Goal: Transaction & Acquisition: Purchase product/service

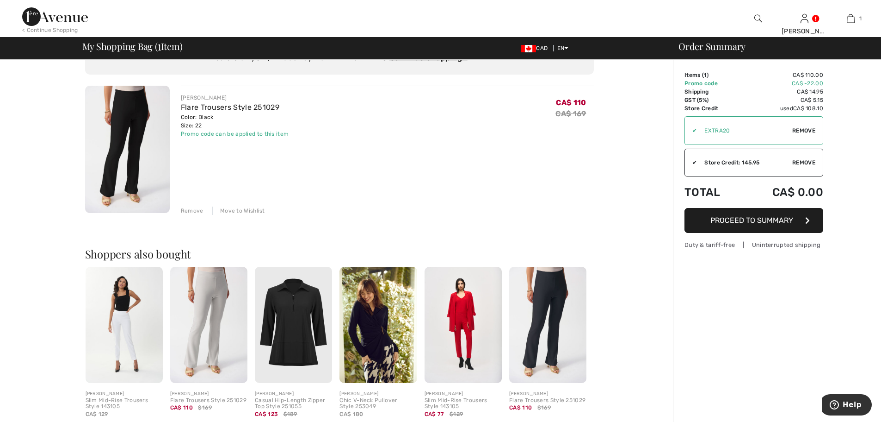
scroll to position [46, 0]
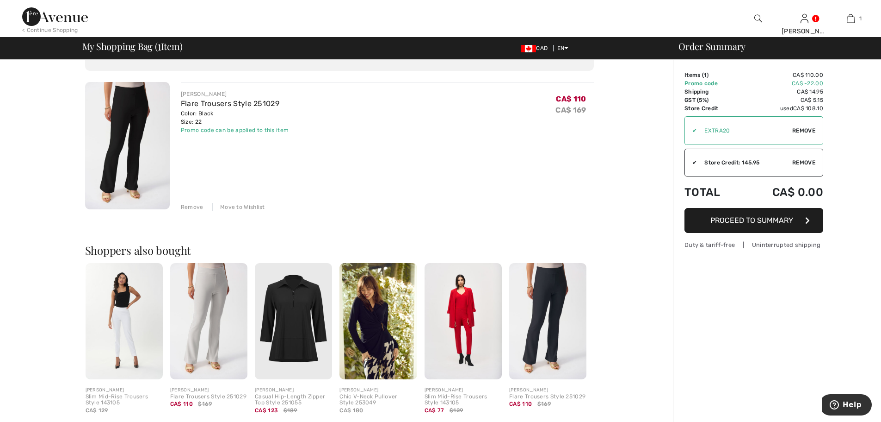
click at [130, 314] on img at bounding box center [124, 321] width 77 height 116
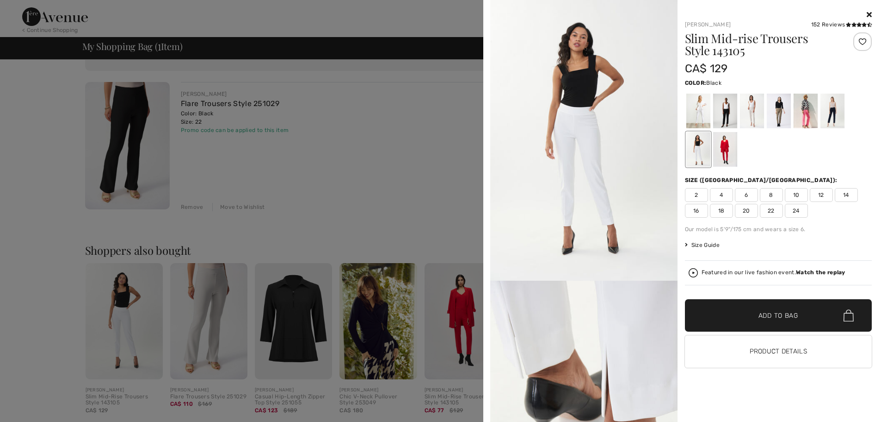
click at [727, 116] on div at bounding box center [725, 110] width 24 height 35
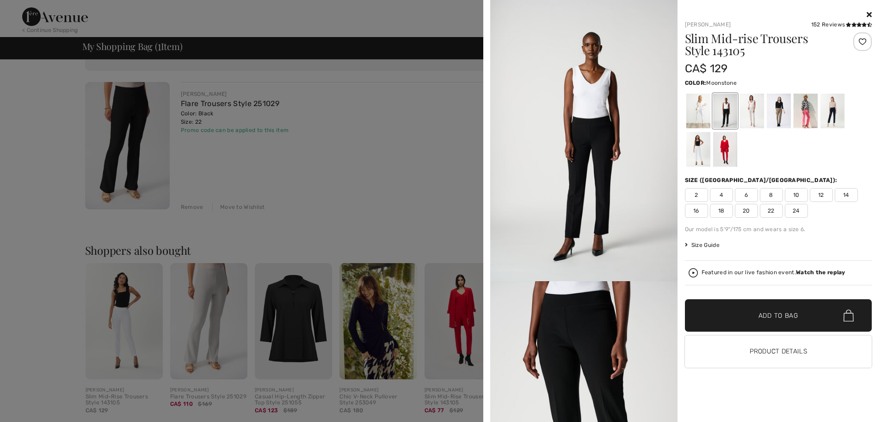
click at [746, 117] on div at bounding box center [752, 110] width 24 height 35
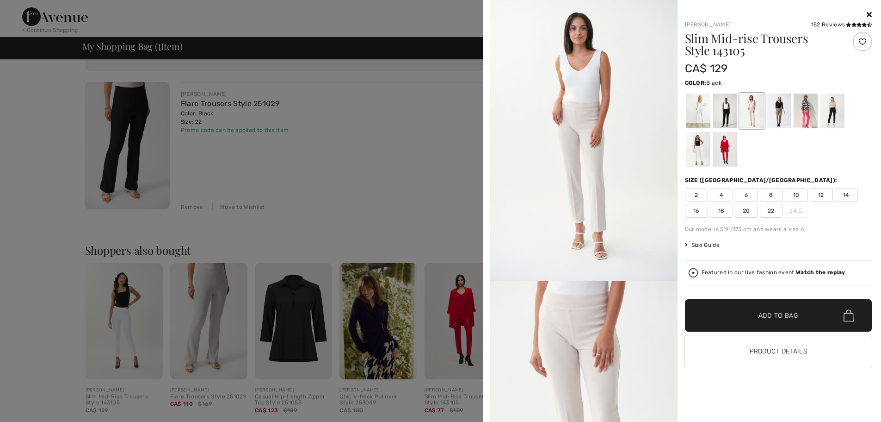
click at [724, 110] on div at bounding box center [725, 110] width 24 height 35
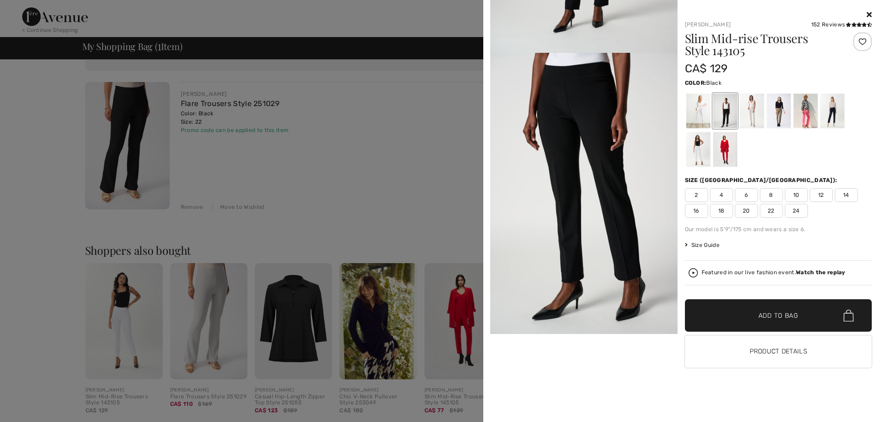
scroll to position [231, 0]
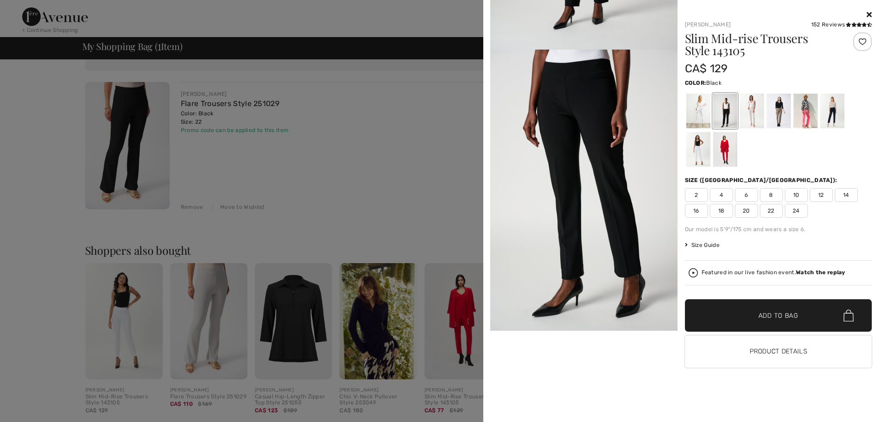
click at [710, 245] on span "Size Guide" at bounding box center [702, 245] width 35 height 8
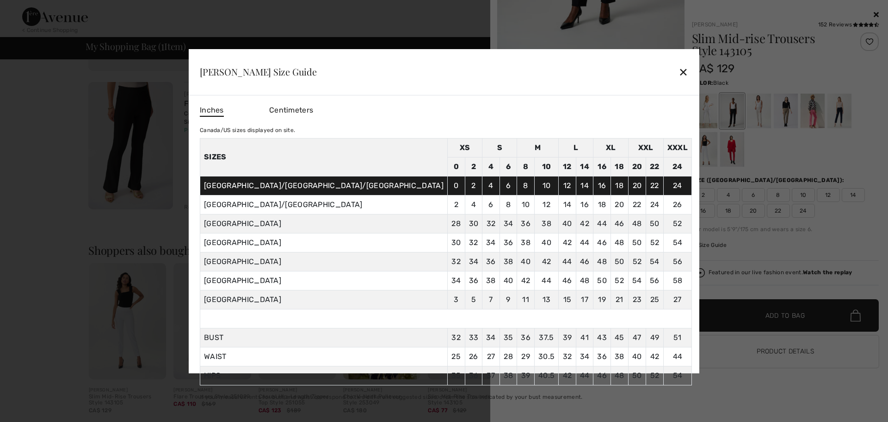
click at [655, 157] on div at bounding box center [444, 211] width 888 height 422
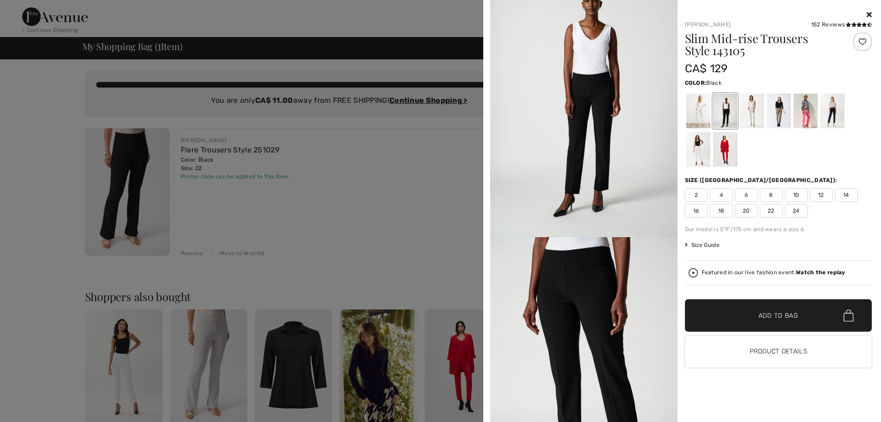
scroll to position [46, 0]
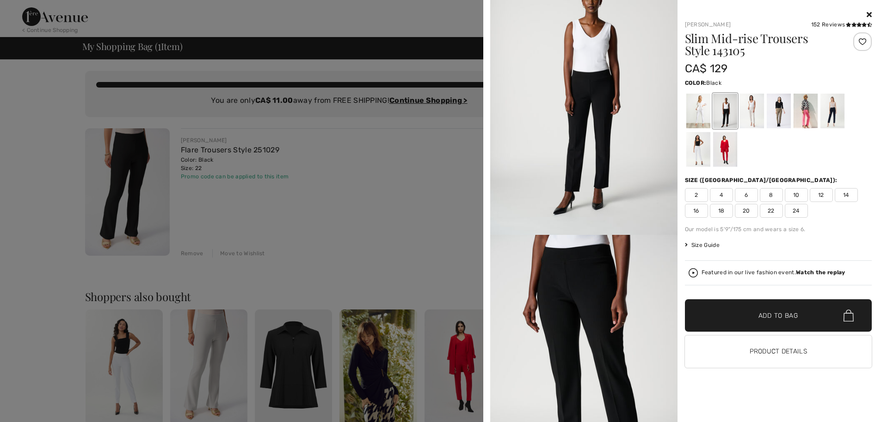
click at [717, 271] on div "Featured in our live fashion event. Watch the replay" at bounding box center [774, 272] width 144 height 6
click at [620, 165] on img at bounding box center [583, 94] width 187 height 281
click at [707, 47] on h1 "Slim Mid-rise Trousers Style 143105" at bounding box center [763, 44] width 156 height 24
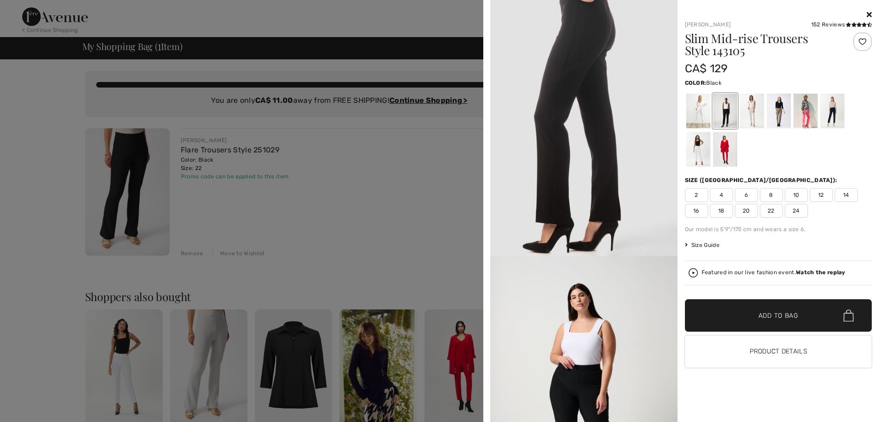
scroll to position [1805, 0]
click at [357, 169] on div at bounding box center [440, 211] width 881 height 422
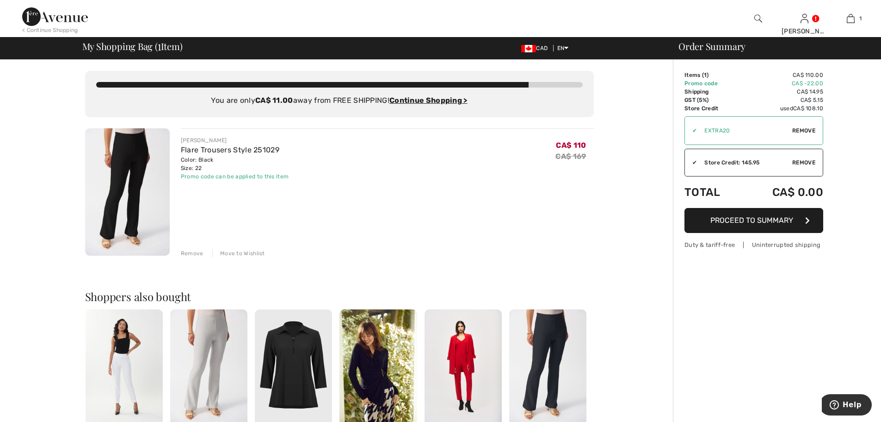
click at [193, 256] on div "Remove" at bounding box center [192, 253] width 23 height 8
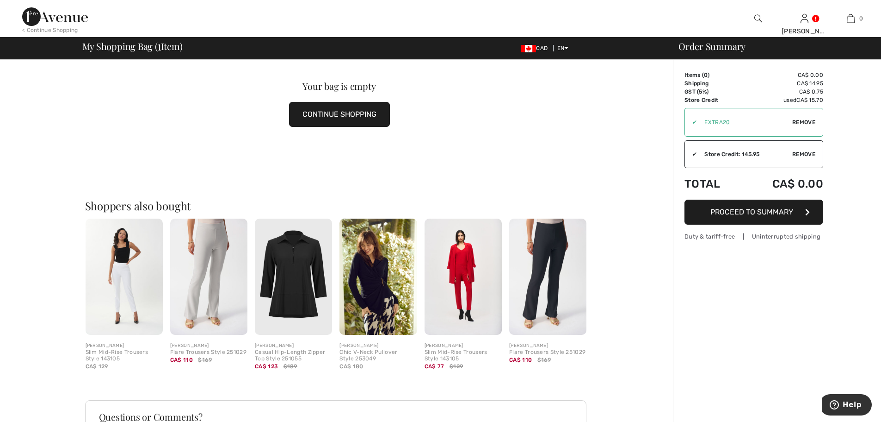
scroll to position [93, 0]
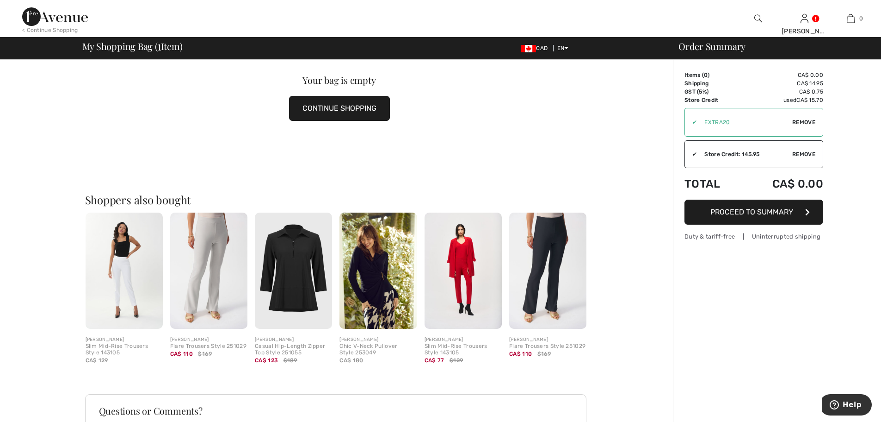
click at [217, 297] on img at bounding box center [208, 270] width 77 height 116
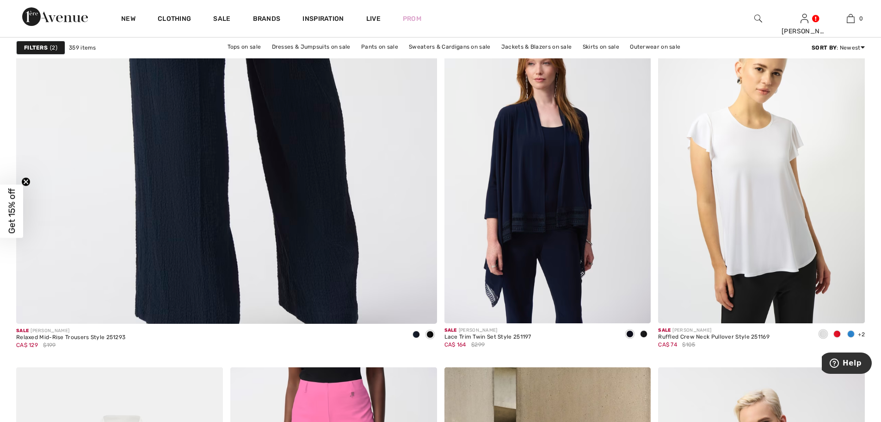
scroll to position [3285, 0]
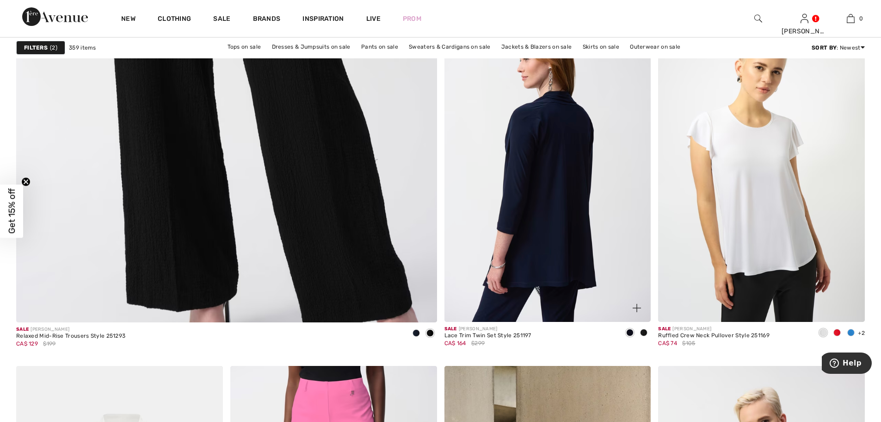
click at [548, 226] on img at bounding box center [548, 167] width 207 height 310
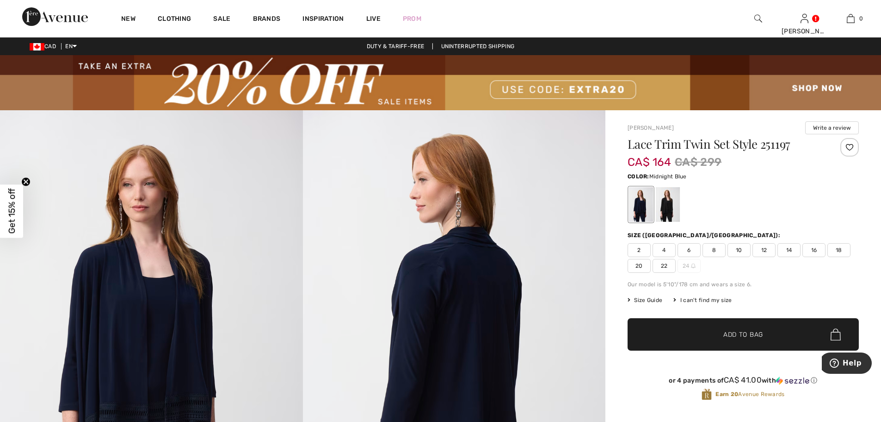
click at [638, 265] on span "20" at bounding box center [639, 266] width 23 height 14
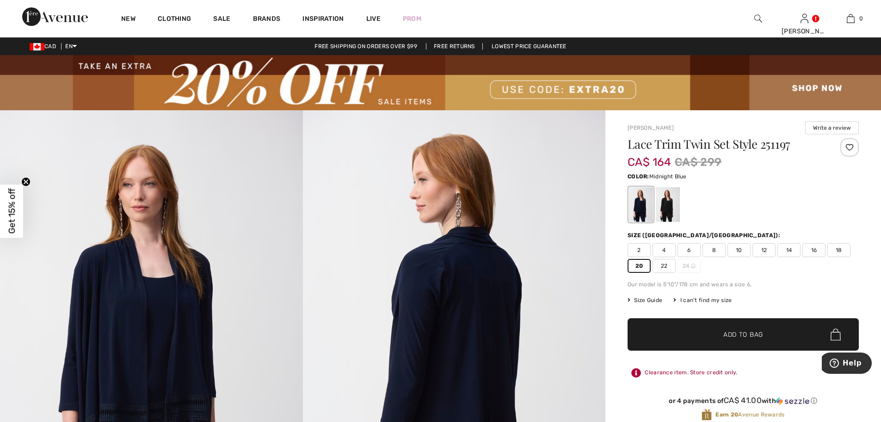
click at [736, 335] on span "Add to Bag" at bounding box center [744, 334] width 40 height 10
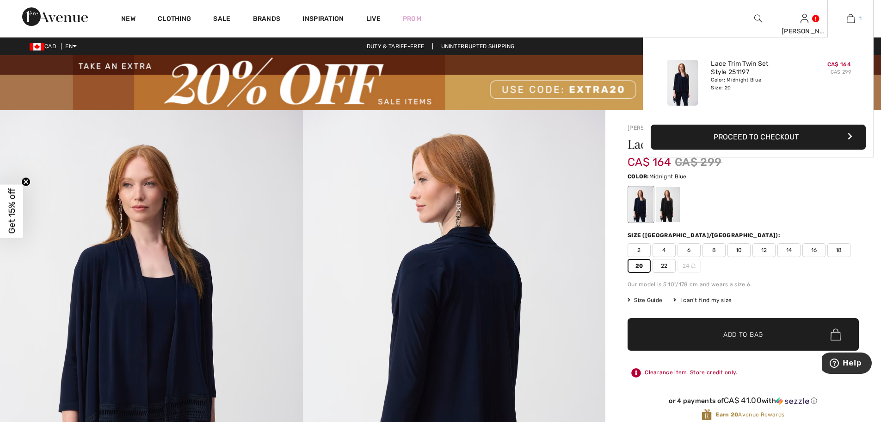
click at [850, 20] on img at bounding box center [851, 18] width 8 height 11
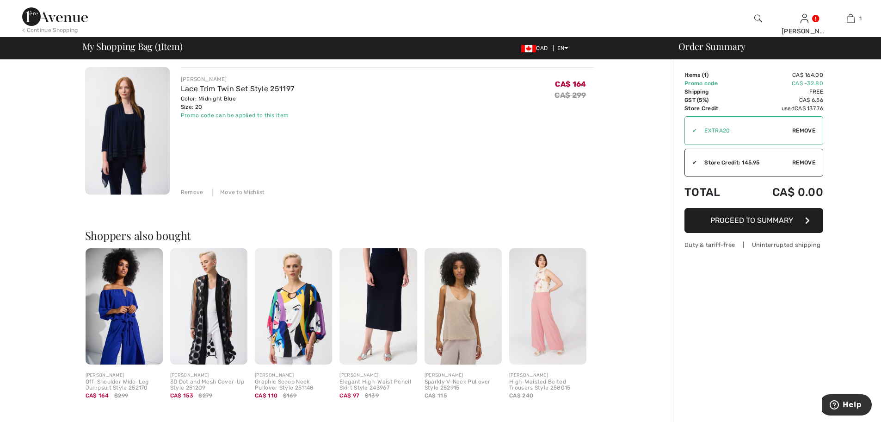
scroll to position [93, 0]
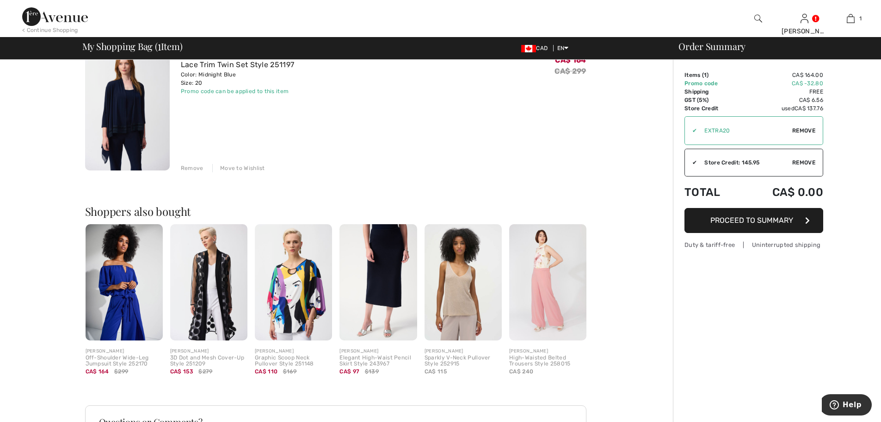
click at [717, 221] on span "Proceed to Summary" at bounding box center [752, 220] width 83 height 9
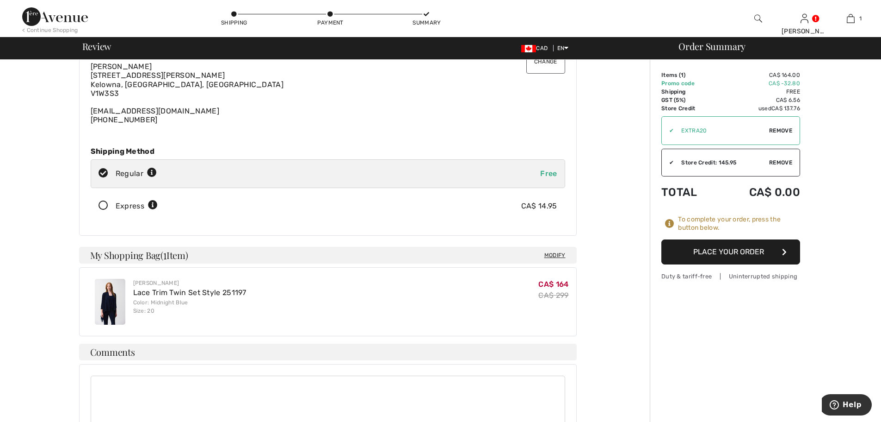
scroll to position [93, 0]
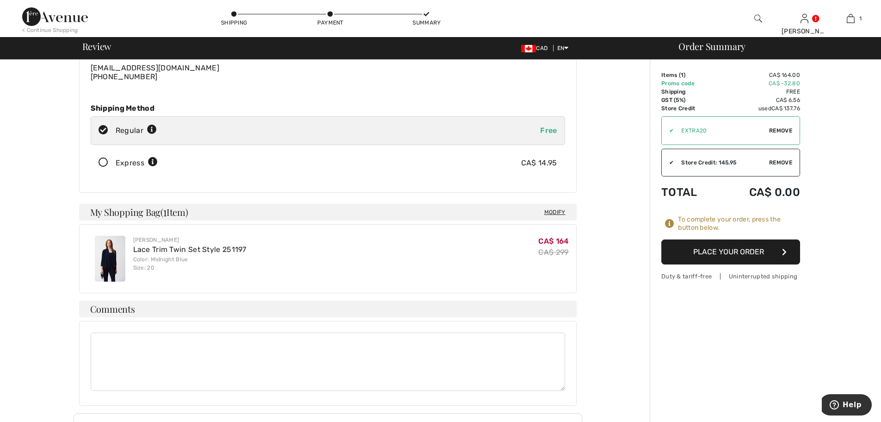
click at [113, 254] on img at bounding box center [110, 259] width 31 height 46
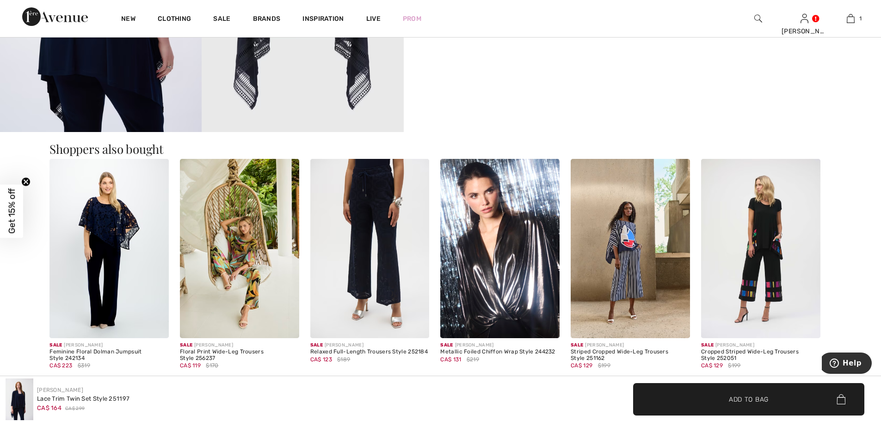
scroll to position [1342, 0]
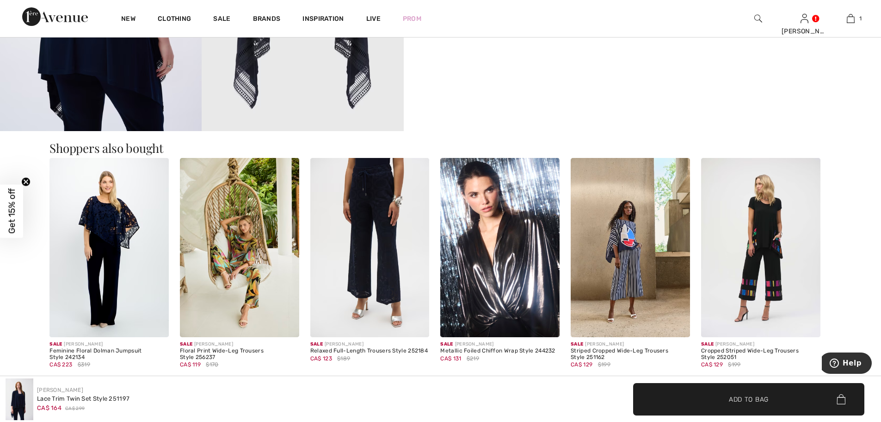
click at [364, 267] on img at bounding box center [369, 247] width 119 height 179
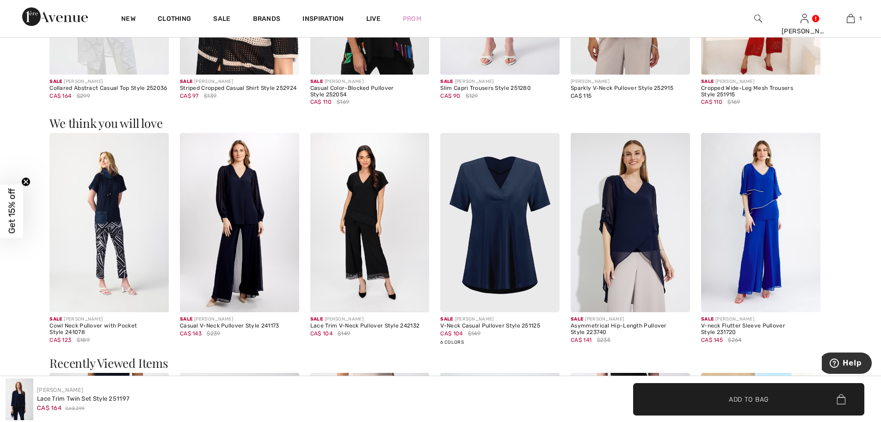
scroll to position [1620, 0]
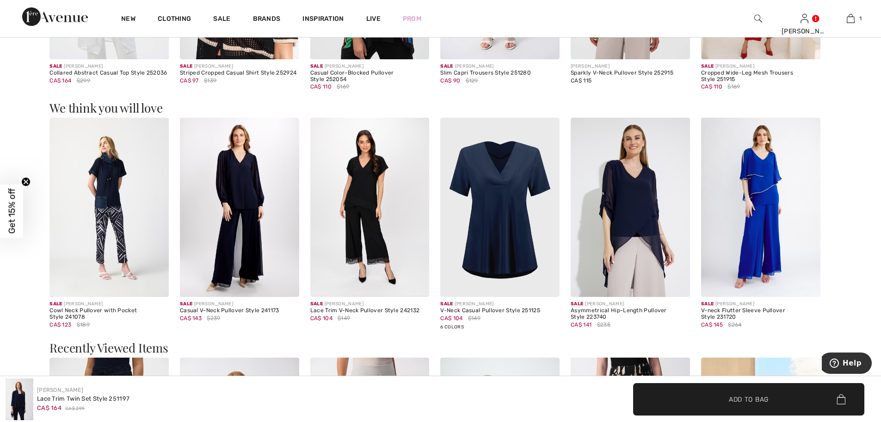
click at [257, 217] on img at bounding box center [239, 207] width 119 height 179
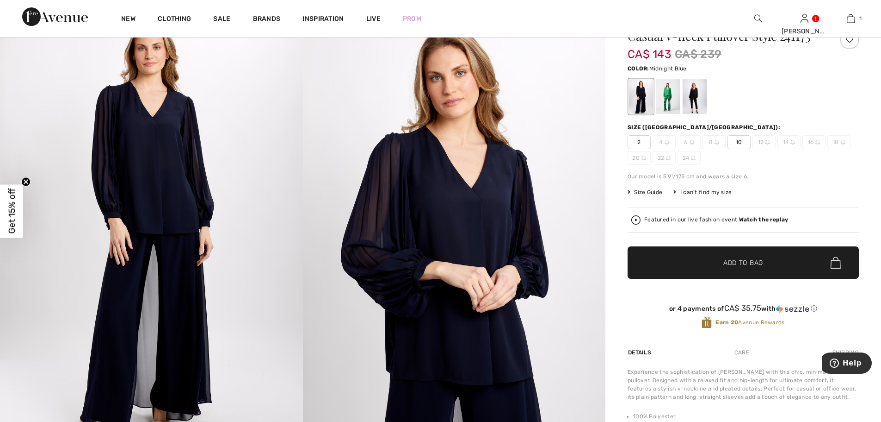
scroll to position [46, 0]
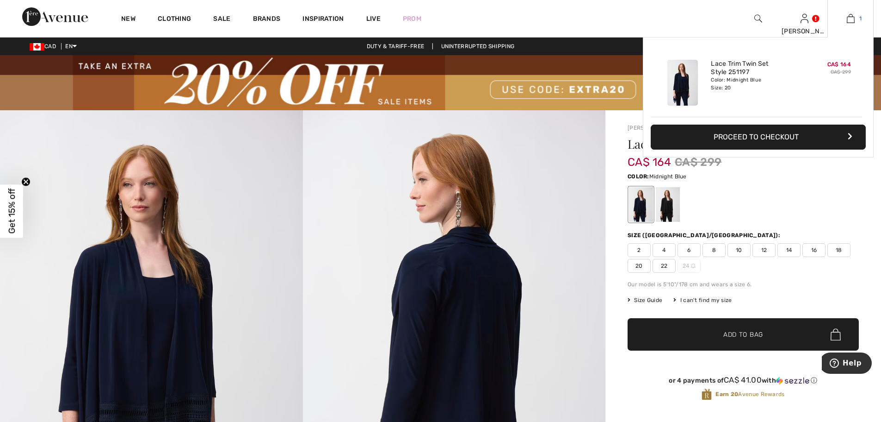
click at [852, 18] on img at bounding box center [851, 18] width 8 height 11
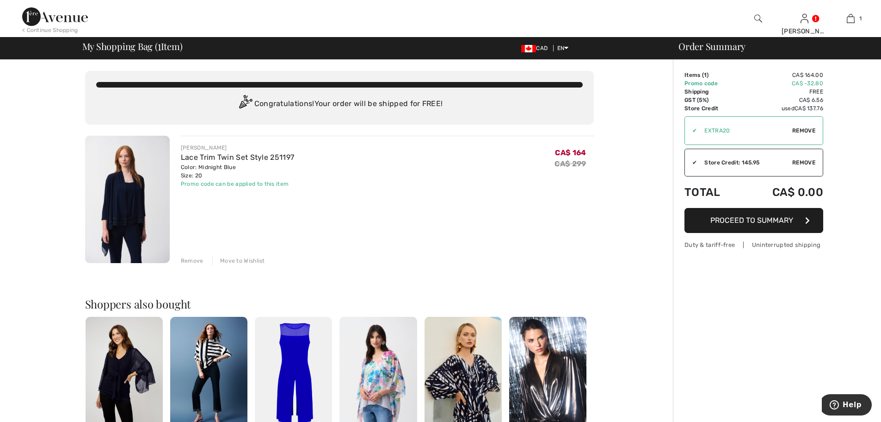
click at [190, 260] on div "Remove" at bounding box center [192, 260] width 23 height 8
